Goal: Information Seeking & Learning: Learn about a topic

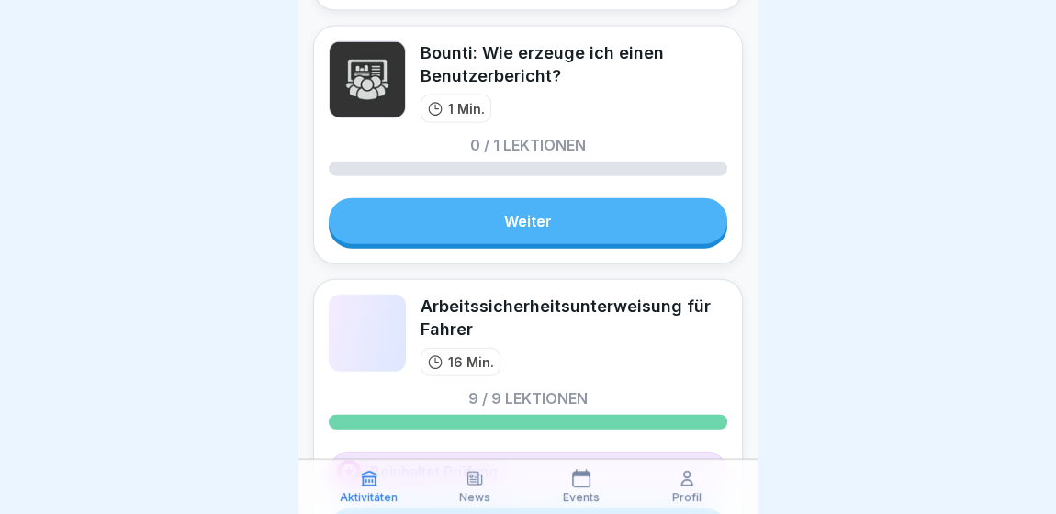
scroll to position [2235, 0]
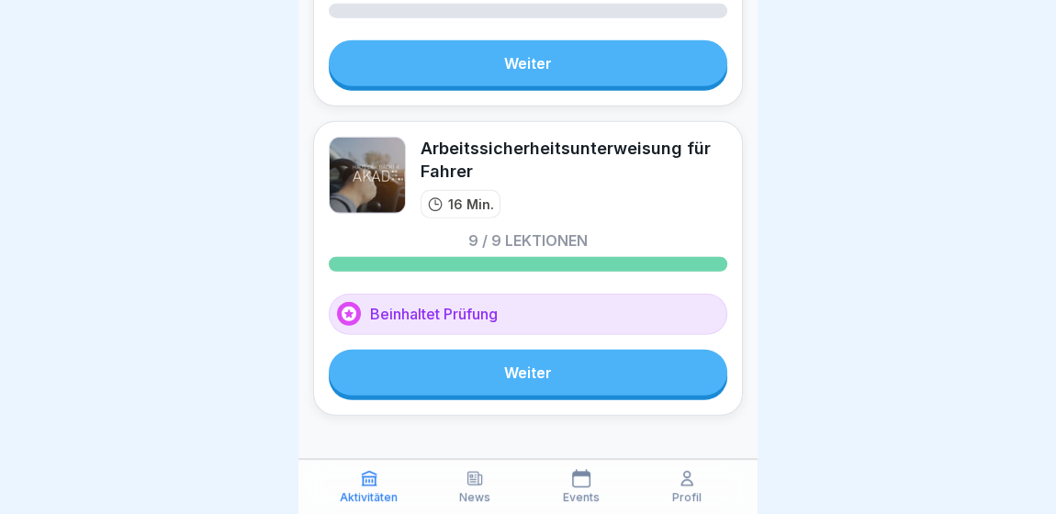
click at [546, 359] on link "Weiter" at bounding box center [528, 373] width 398 height 46
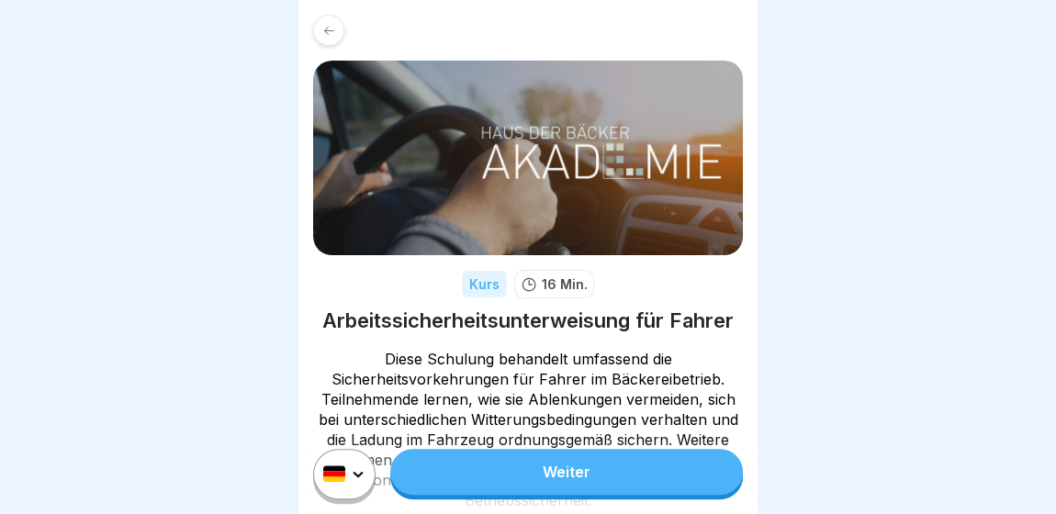
click at [361, 484] on html "Kurs 16 Min. Arbeitssicherheitsunterweisung für Fahrer Diese Schulung behandelt…" at bounding box center [528, 257] width 1056 height 514
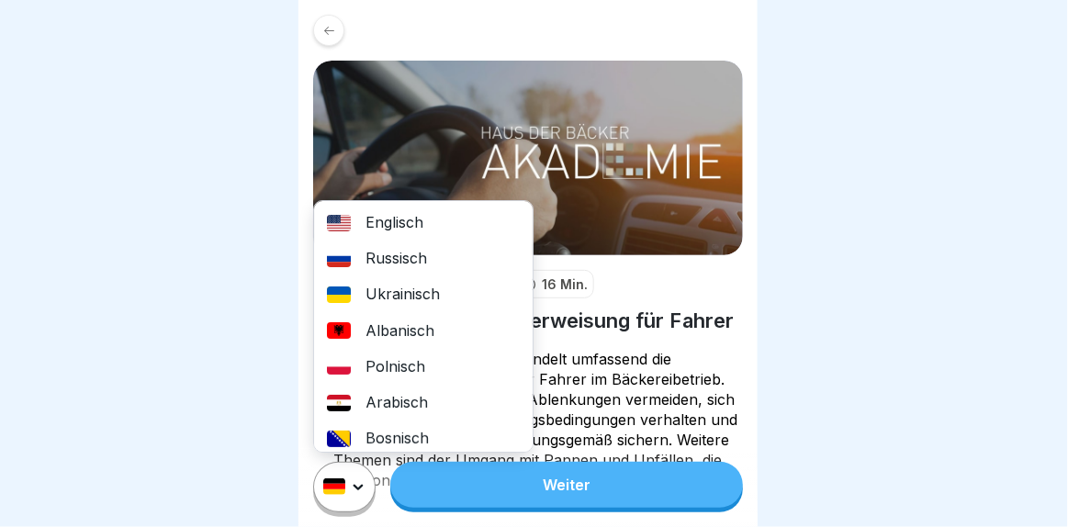
click at [388, 214] on div "Englisch" at bounding box center [423, 223] width 218 height 36
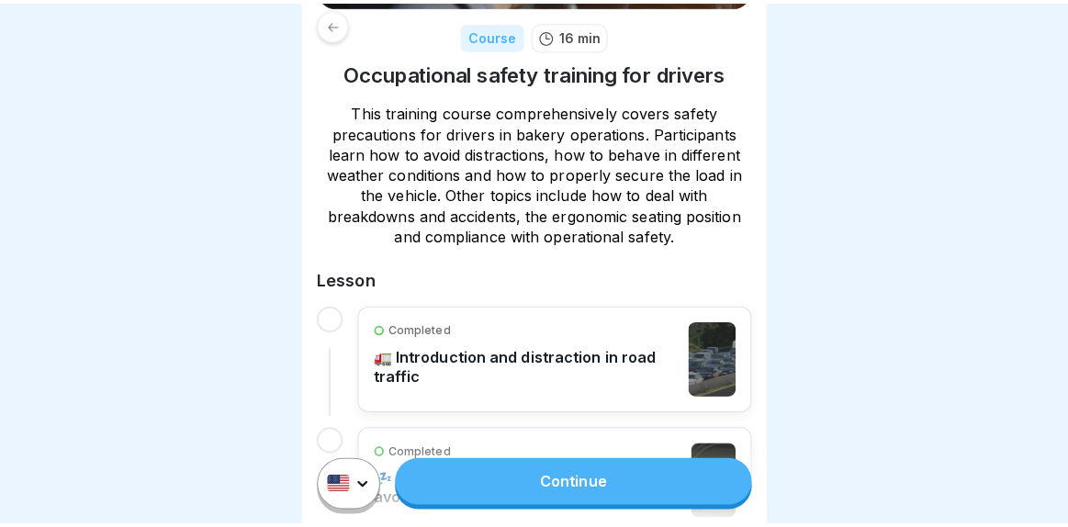
scroll to position [83, 0]
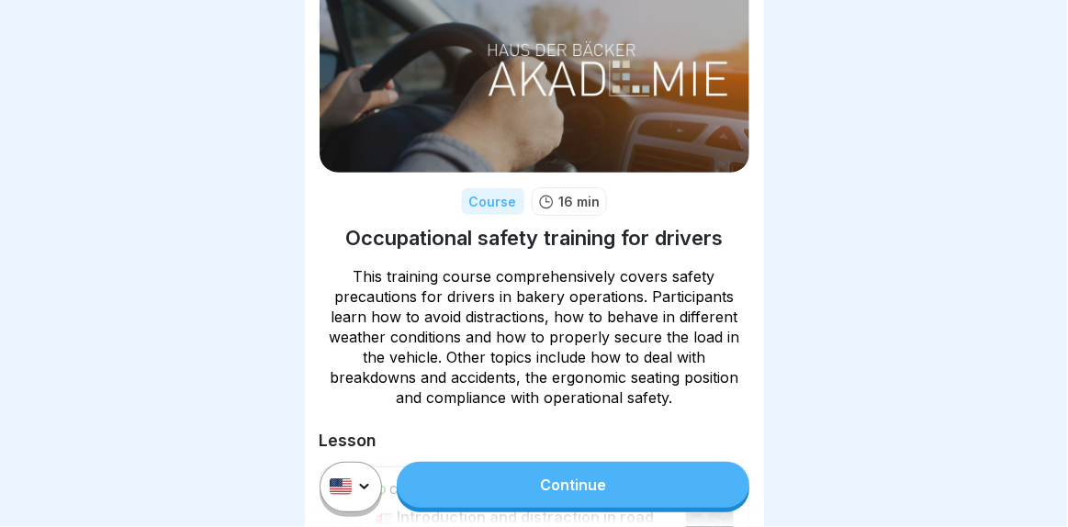
click at [349, 499] on html "Course 16 min Occupational safety training for drivers This training course com…" at bounding box center [534, 263] width 1068 height 527
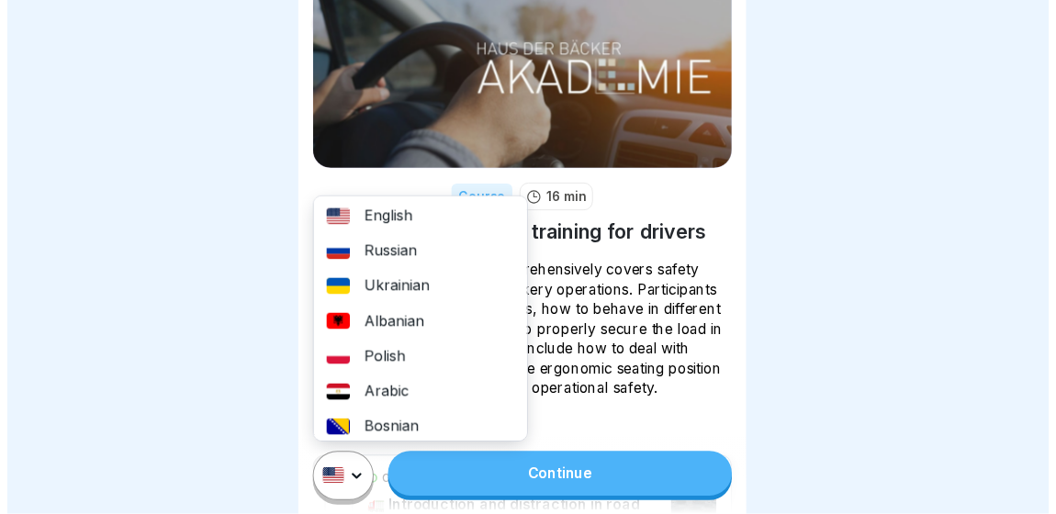
scroll to position [0, 0]
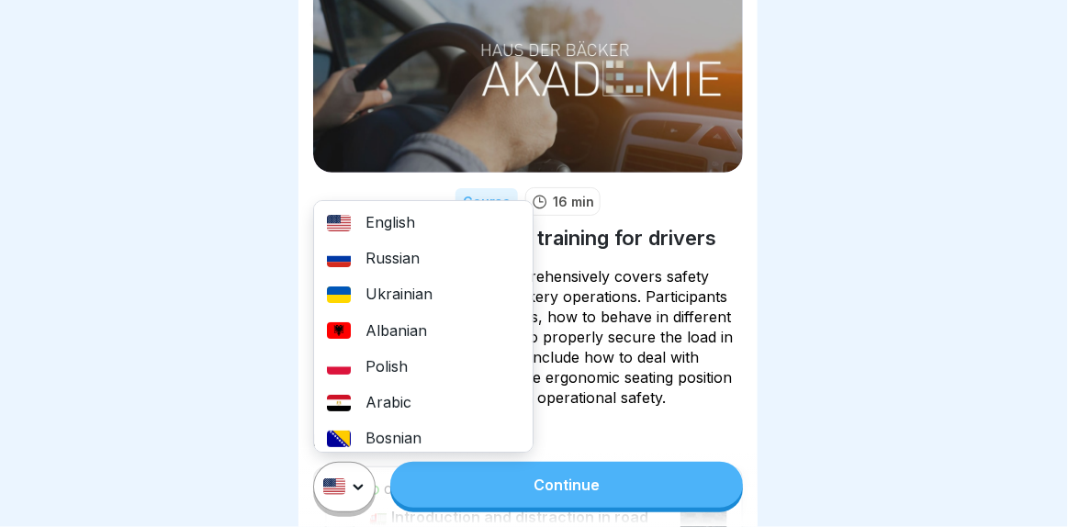
click at [414, 296] on div "Ukrainian" at bounding box center [423, 295] width 218 height 36
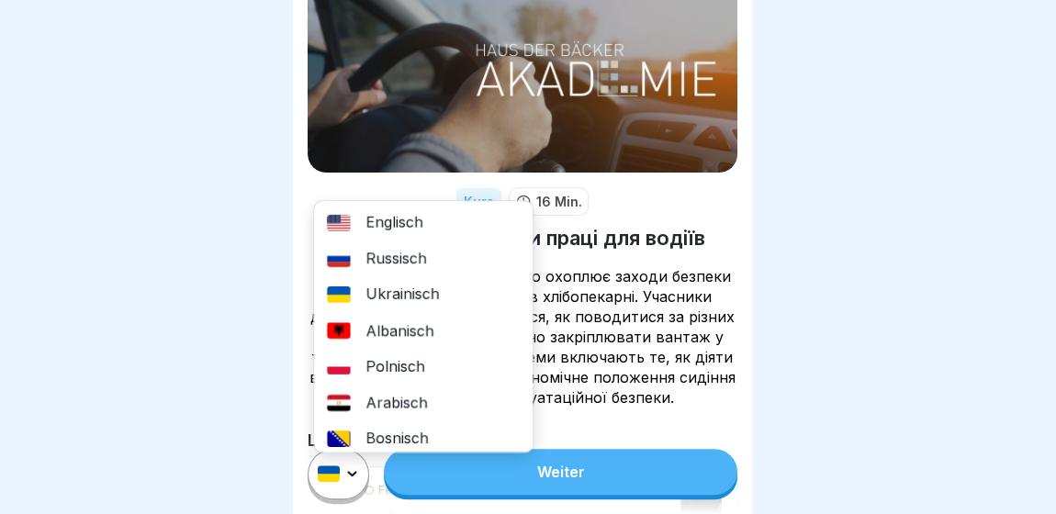
click at [362, 478] on html "Kurs 16 Min. Навчання з охорони праці для водіїв Цей навчальний курс всебічно о…" at bounding box center [528, 257] width 1056 height 514
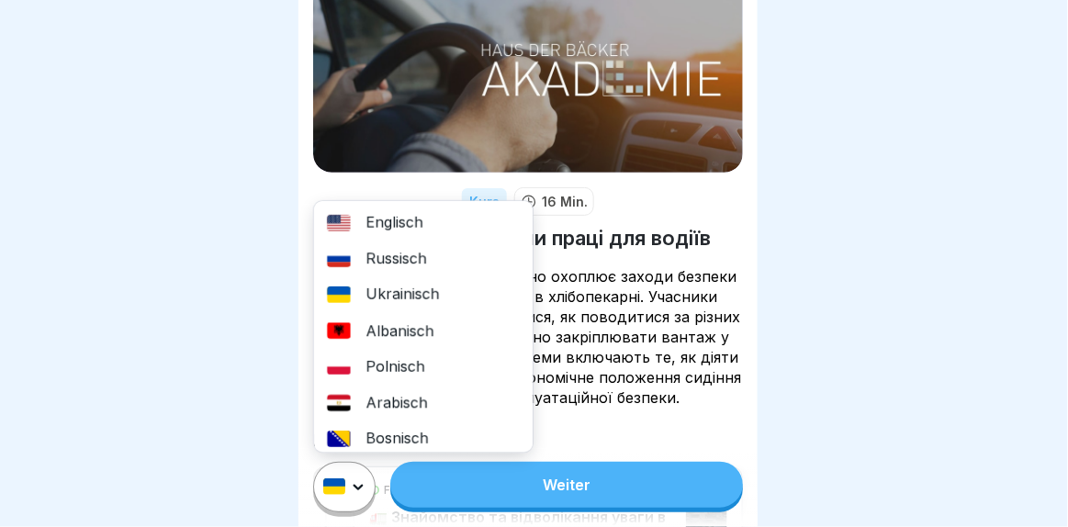
click at [385, 218] on div "Englisch" at bounding box center [423, 223] width 218 height 36
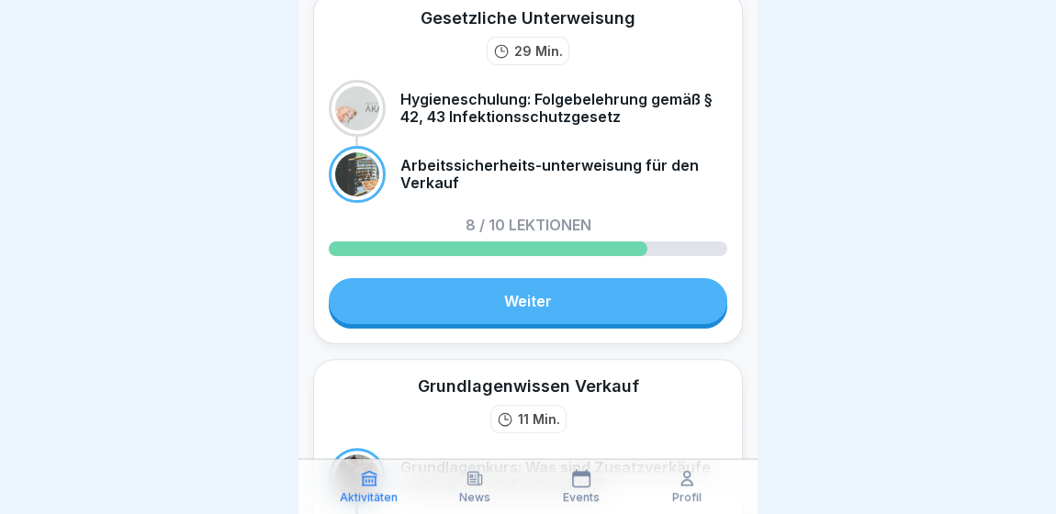
click at [488, 498] on p "News" at bounding box center [474, 497] width 31 height 13
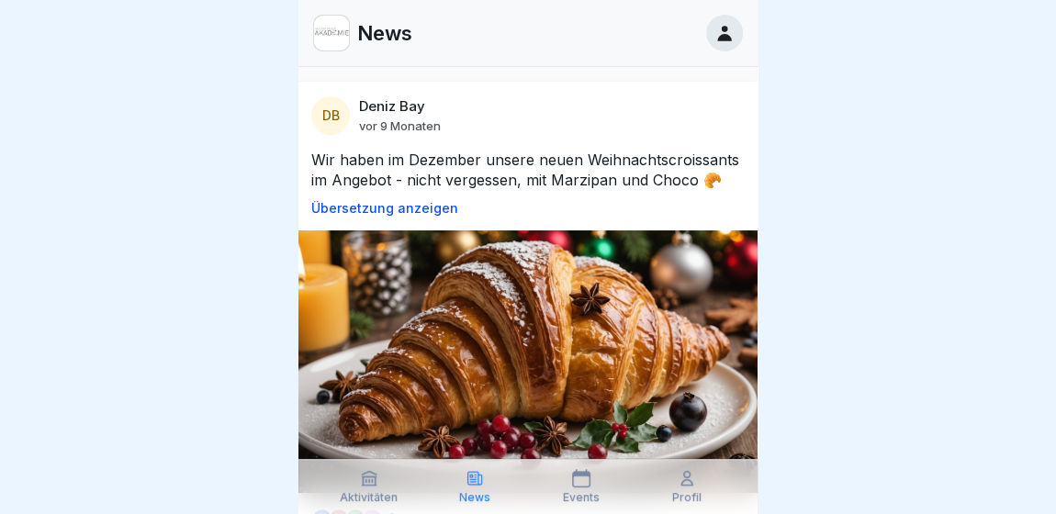
click at [573, 491] on p "Events" at bounding box center [581, 497] width 37 height 13
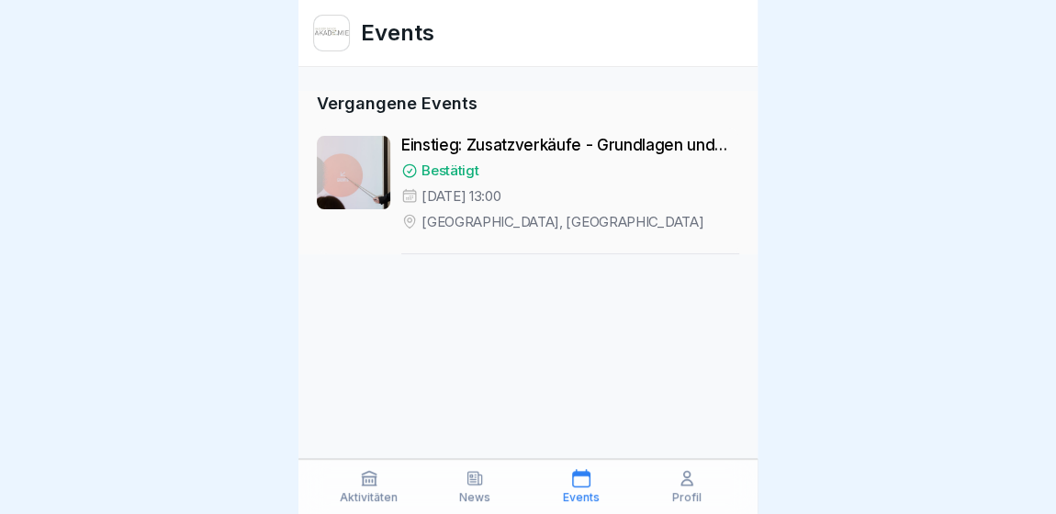
click at [692, 487] on icon at bounding box center [687, 478] width 18 height 18
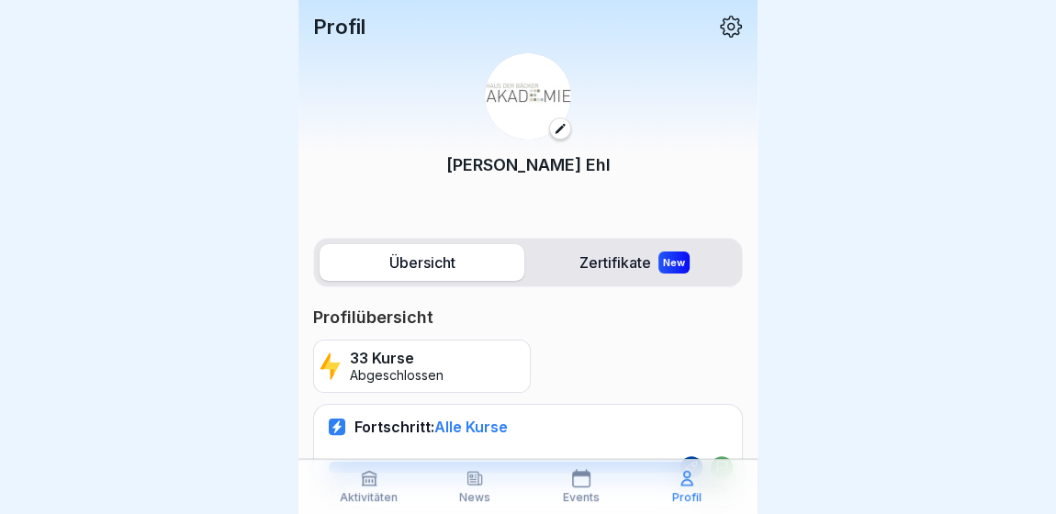
click at [583, 269] on label "Zertifikate New" at bounding box center [634, 262] width 205 height 37
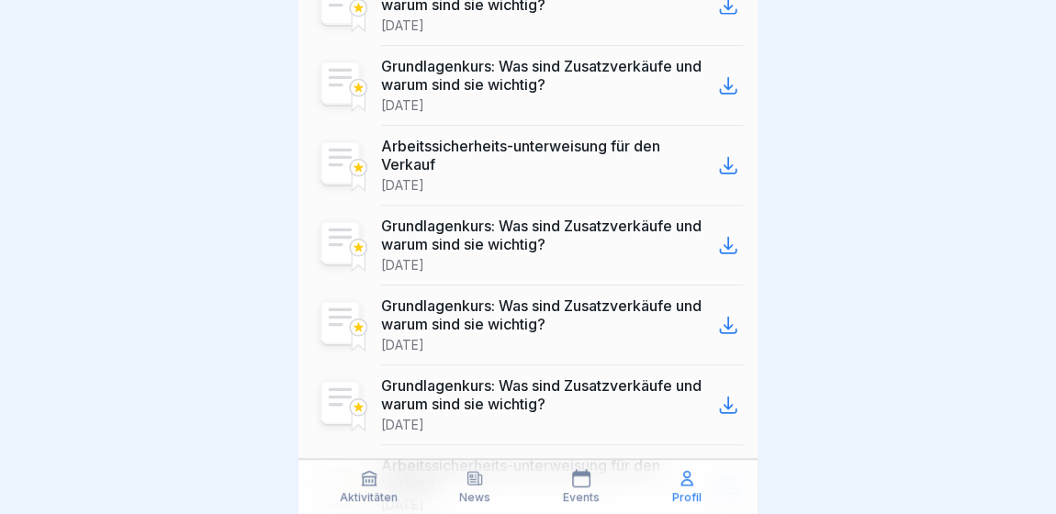
scroll to position [417, 0]
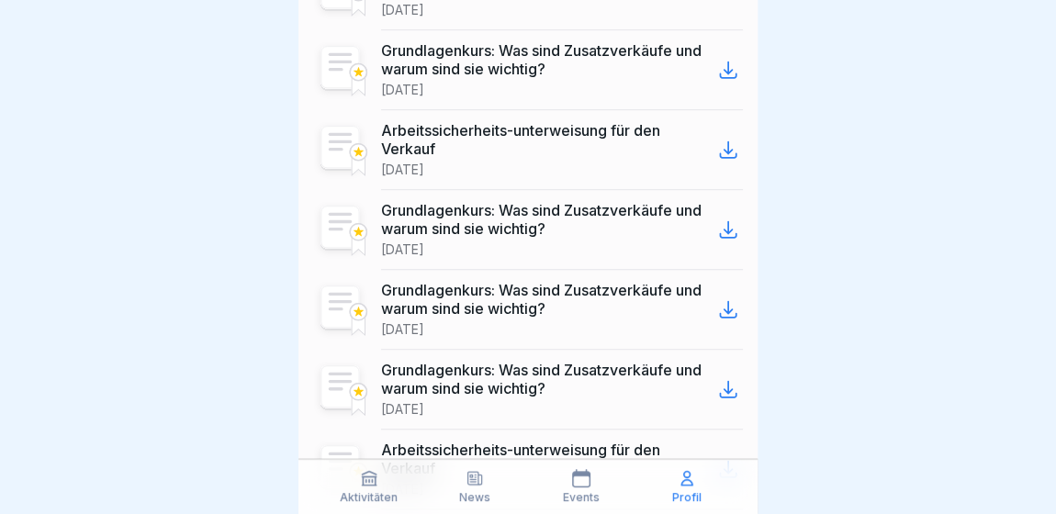
click at [717, 230] on icon at bounding box center [728, 229] width 22 height 22
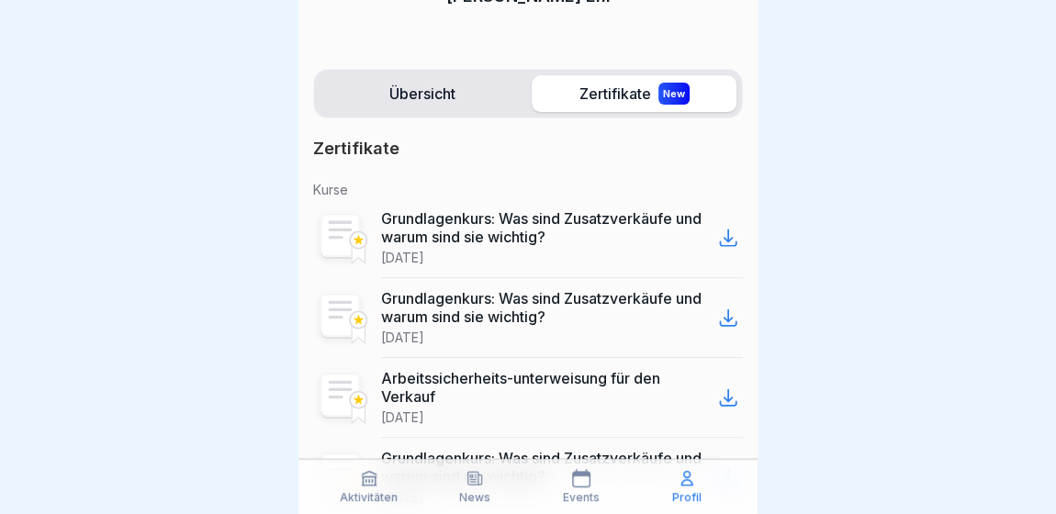
scroll to position [0, 0]
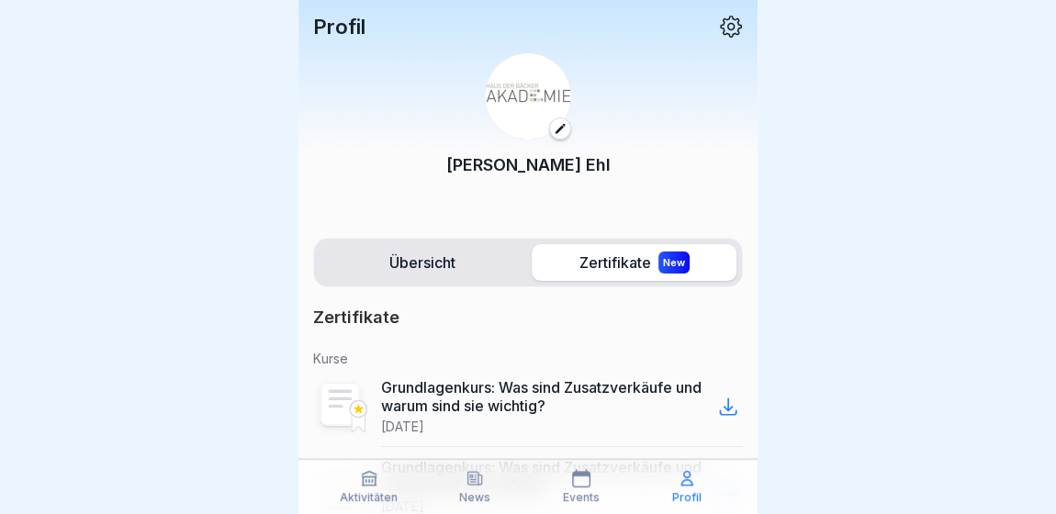
click at [476, 274] on label "Übersicht" at bounding box center [421, 262] width 205 height 37
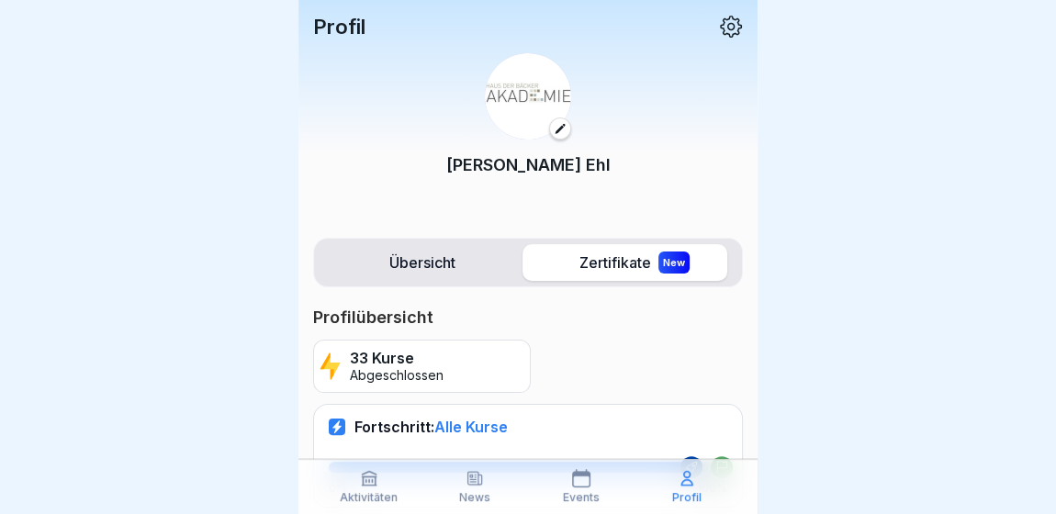
click at [461, 260] on label "Übersicht" at bounding box center [421, 262] width 205 height 37
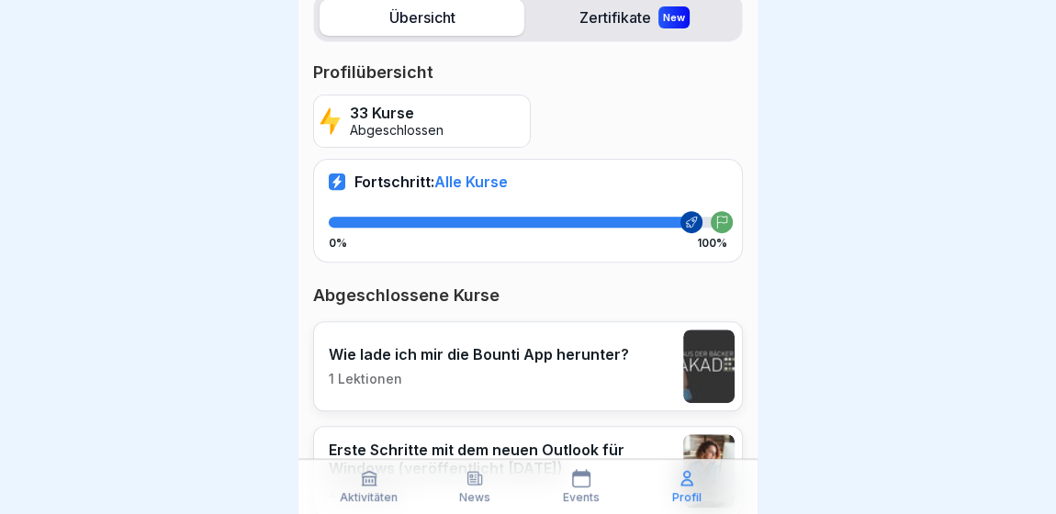
scroll to position [166, 0]
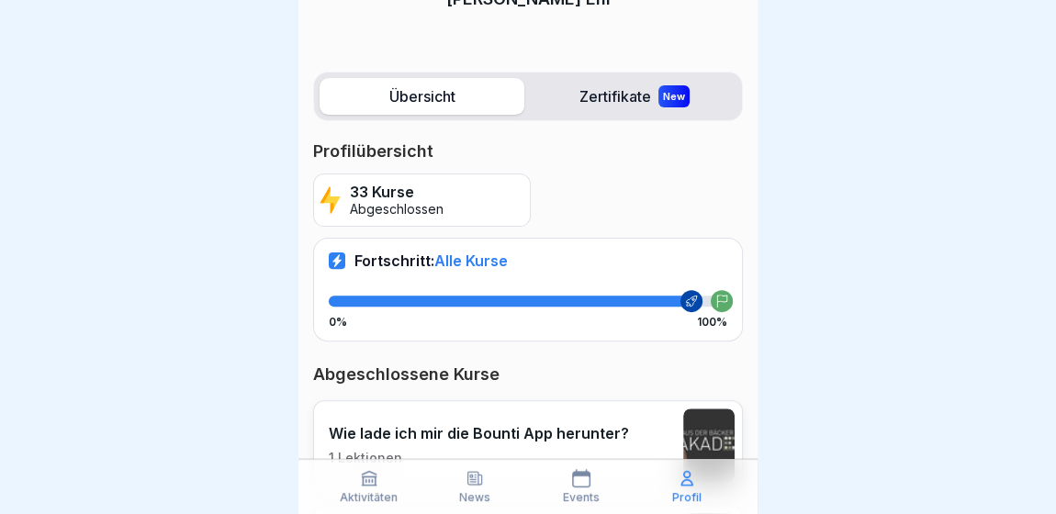
click at [378, 492] on p "Aktivitäten" at bounding box center [369, 497] width 58 height 13
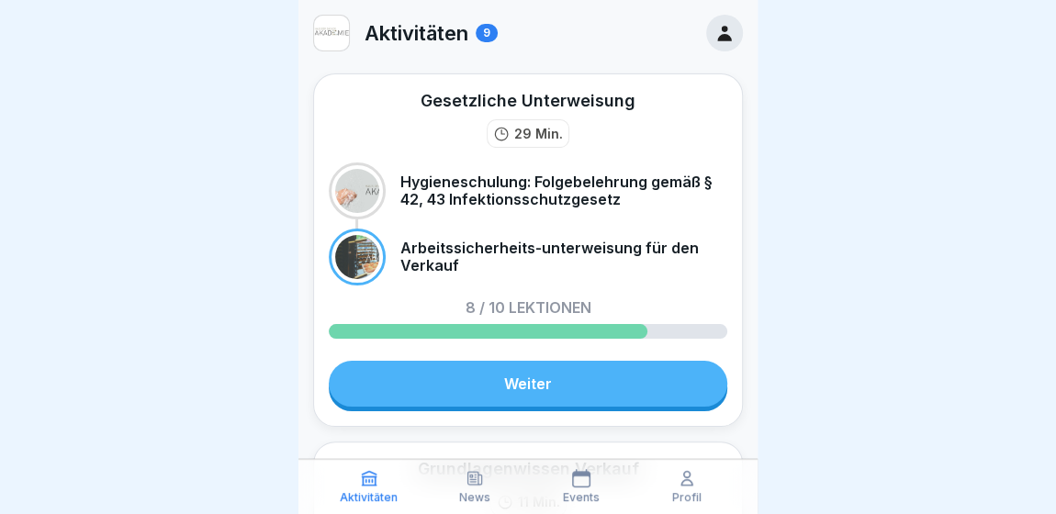
click at [492, 362] on link "Weiter" at bounding box center [528, 384] width 398 height 46
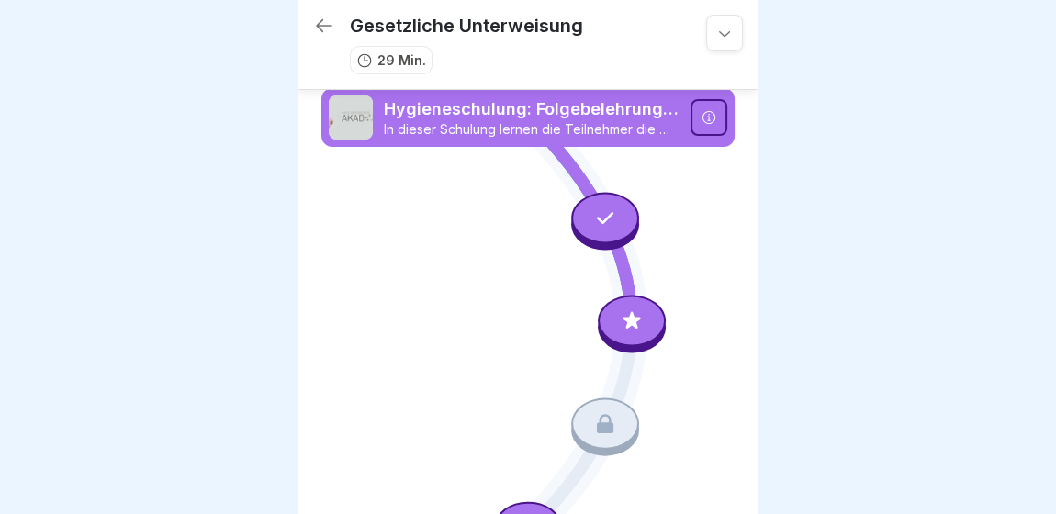
click at [321, 15] on icon at bounding box center [324, 26] width 22 height 22
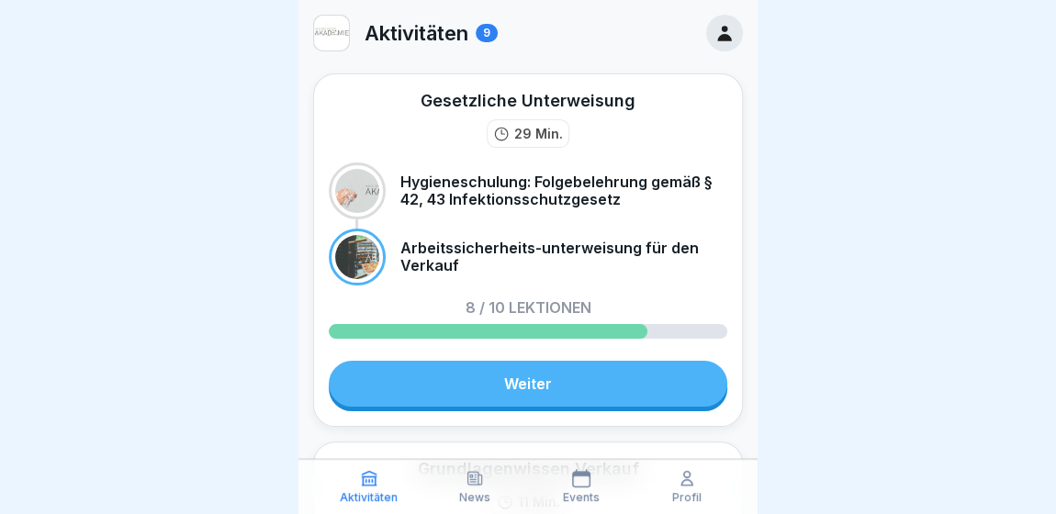
click at [568, 378] on link "Weiter" at bounding box center [528, 384] width 398 height 46
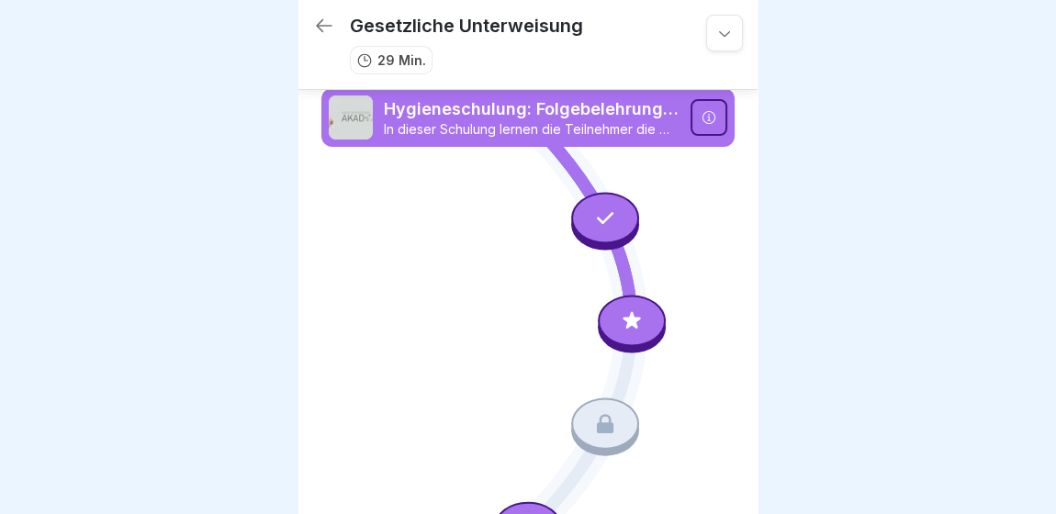
click at [691, 118] on div at bounding box center [708, 117] width 37 height 37
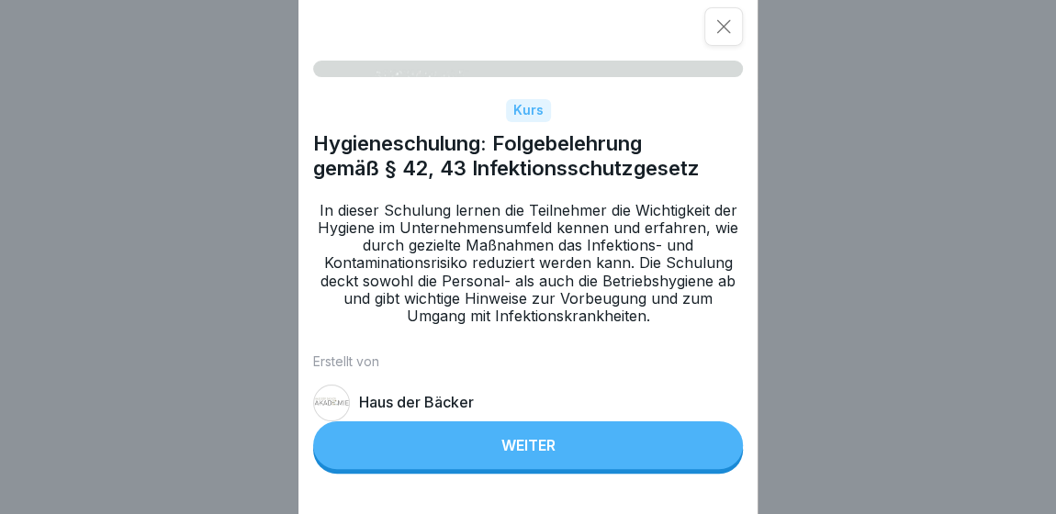
scroll to position [12, 0]
click at [494, 456] on button "Weiter" at bounding box center [528, 445] width 430 height 48
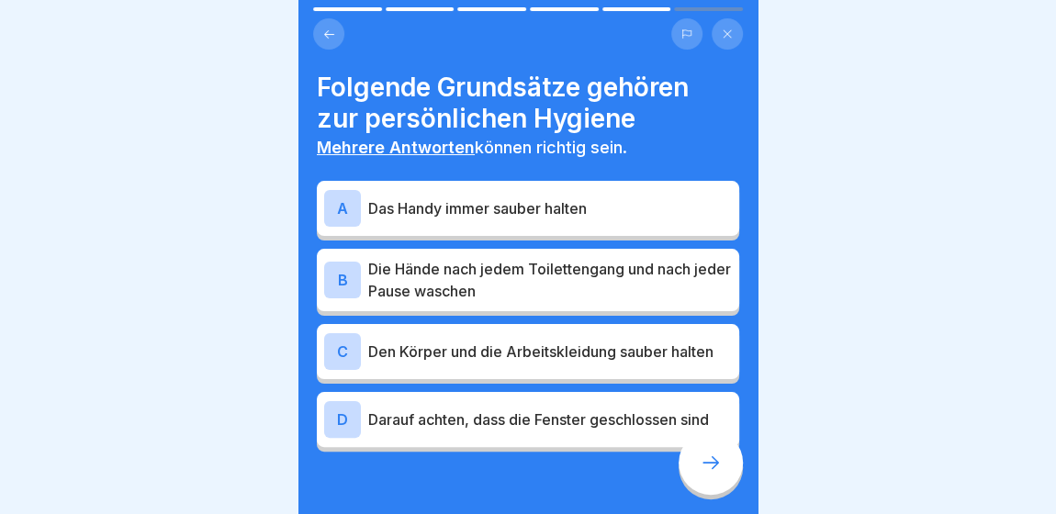
scroll to position [47, 0]
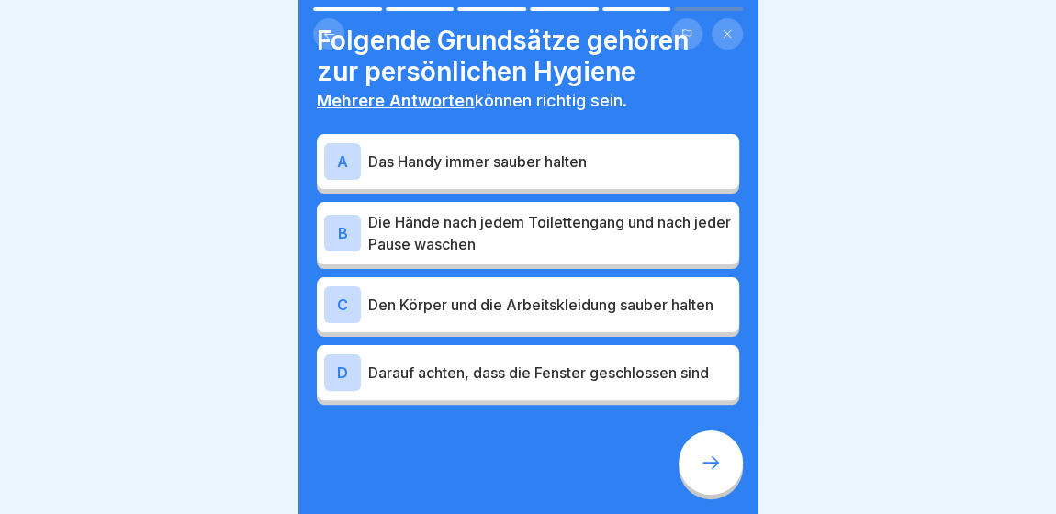
click at [717, 18] on button at bounding box center [726, 33] width 31 height 31
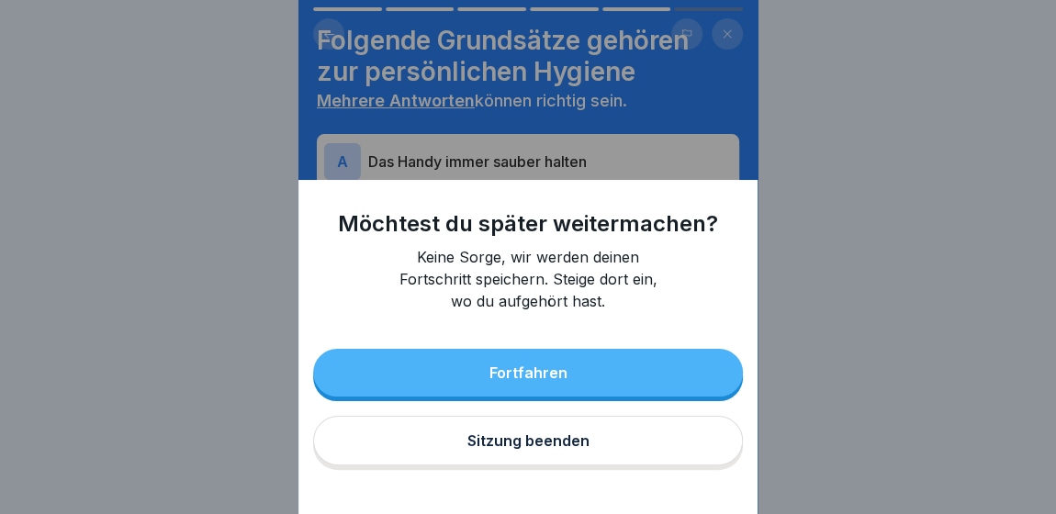
click at [623, 453] on button "Sitzung beenden" at bounding box center [528, 441] width 430 height 50
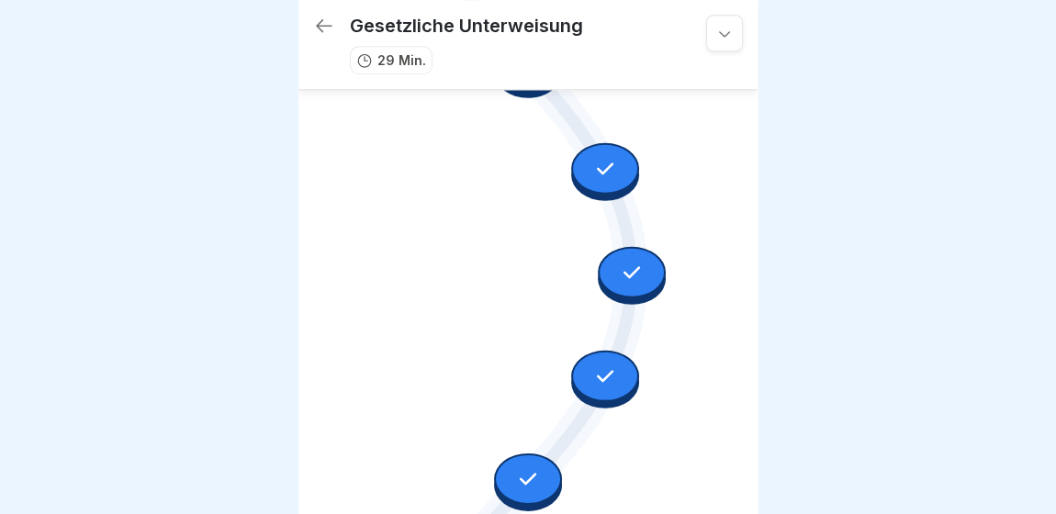
scroll to position [955, 0]
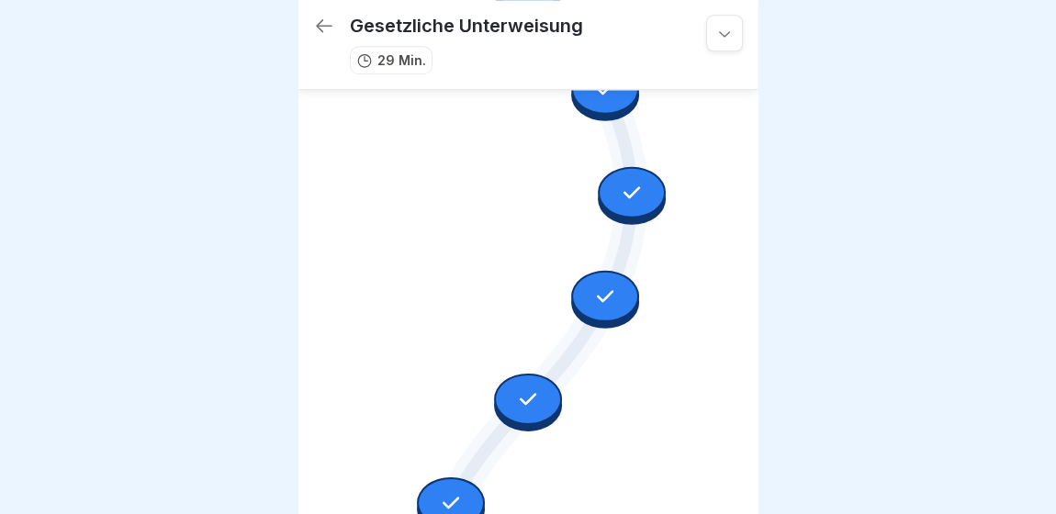
click at [324, 15] on icon at bounding box center [324, 26] width 22 height 22
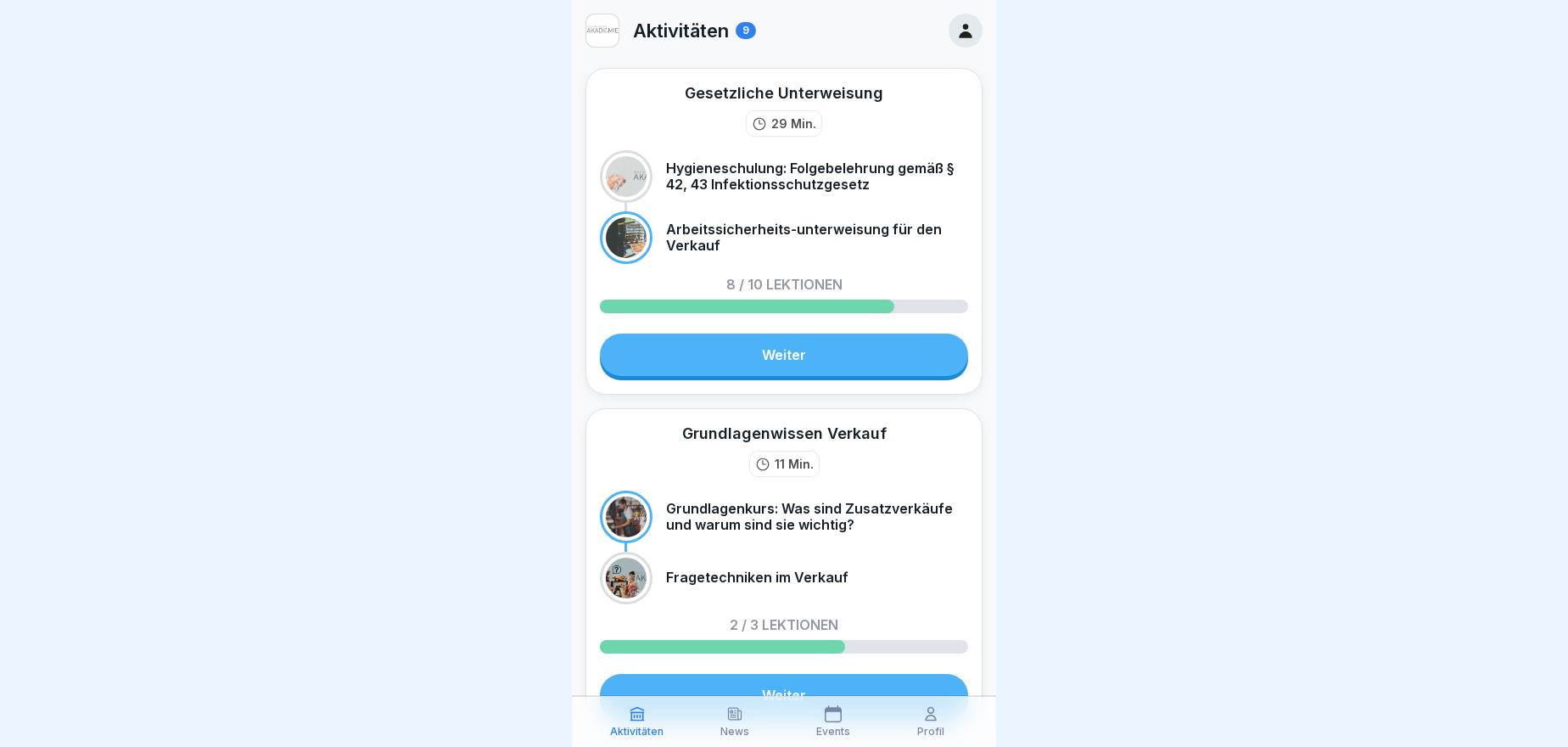
click at [975, 126] on div at bounding box center [784, 374] width 1568 height 747
click at [845, 474] on div "Events" at bounding box center [833, 721] width 90 height 32
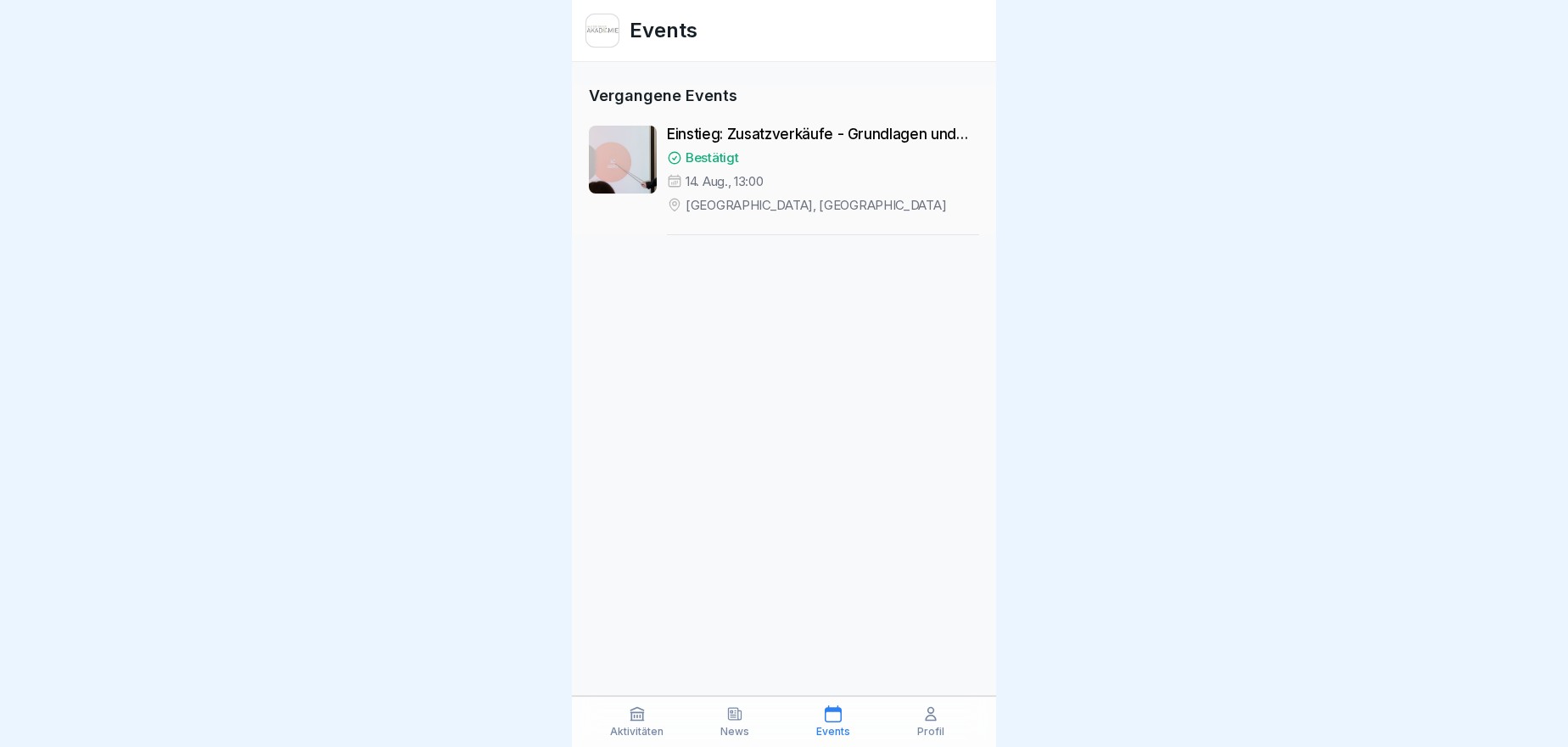
click at [918, 474] on p "Profil" at bounding box center [930, 731] width 27 height 12
click at [829, 474] on div "Aktivitäten News Events Profil" at bounding box center [784, 721] width 424 height 51
click at [750, 474] on div "News" at bounding box center [735, 721] width 90 height 32
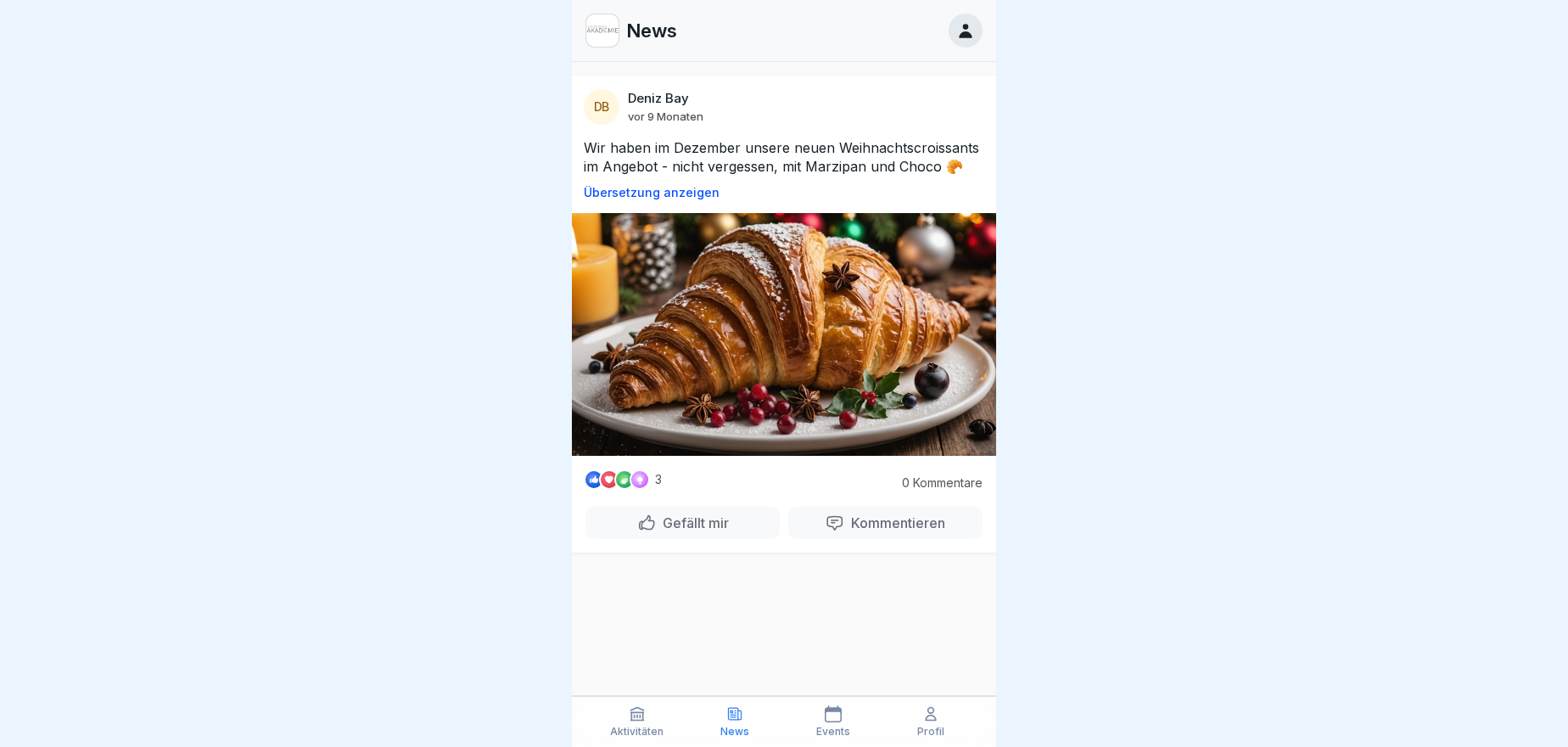
click at [645, 474] on p "Aktivitäten" at bounding box center [637, 731] width 54 height 12
